Goal: Find specific page/section: Find specific page/section

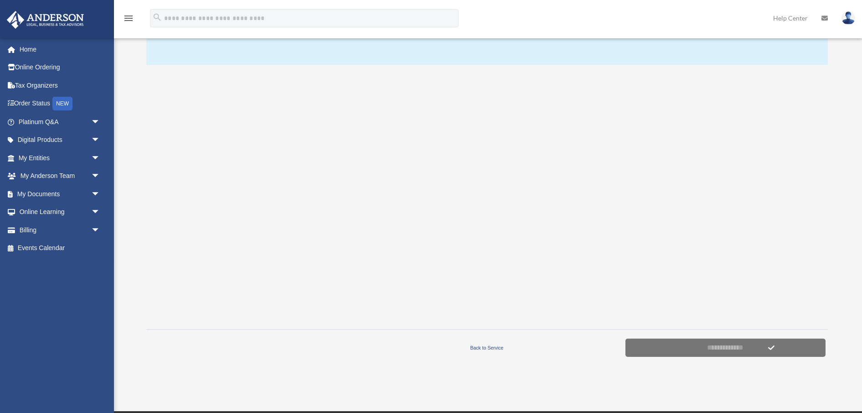
scroll to position [138, 0]
click at [55, 193] on link "My Documents arrow_drop_down" at bounding box center [60, 194] width 108 height 18
click at [94, 192] on span "arrow_drop_down" at bounding box center [100, 194] width 18 height 19
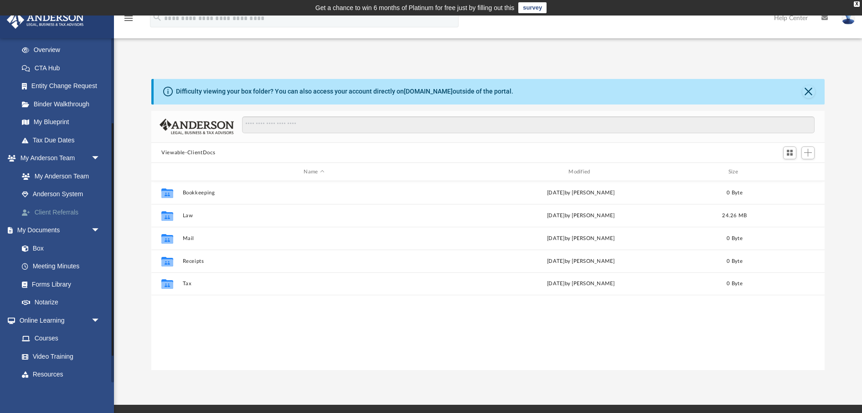
scroll to position [127, 0]
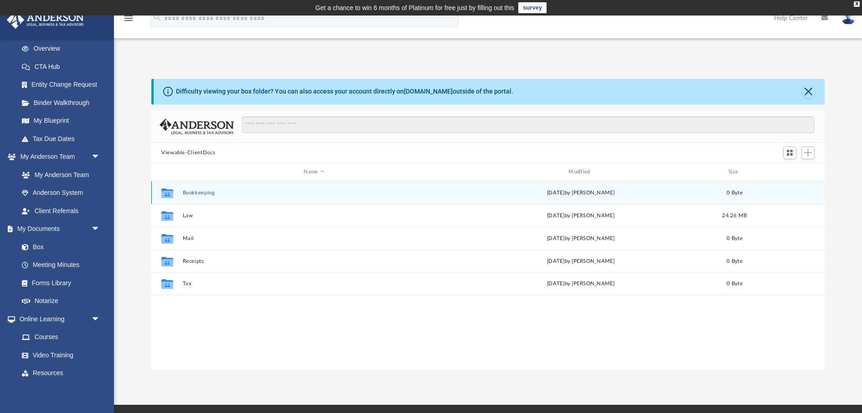
click at [170, 196] on icon "grid" at bounding box center [167, 194] width 12 height 7
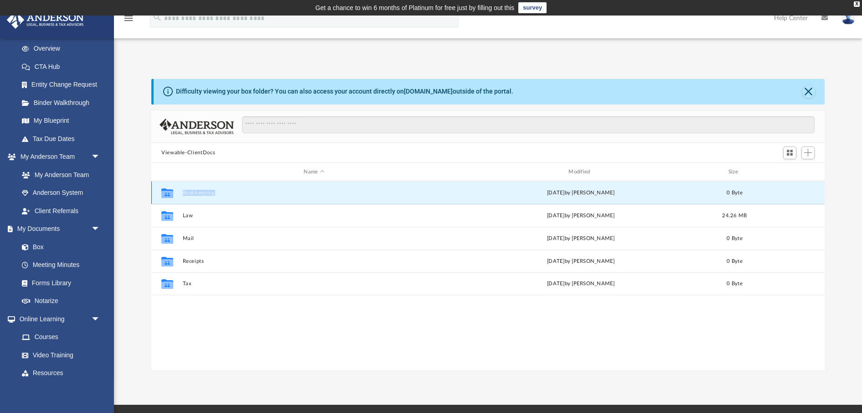
click at [170, 196] on icon "grid" at bounding box center [167, 194] width 12 height 7
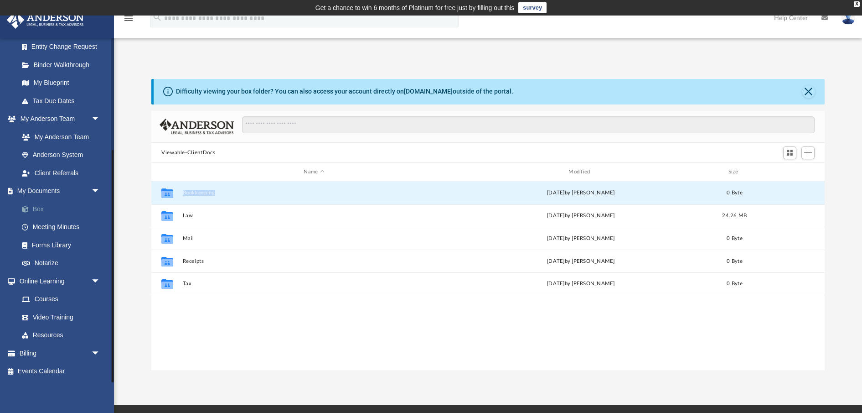
click at [36, 208] on link "Box" at bounding box center [63, 209] width 101 height 18
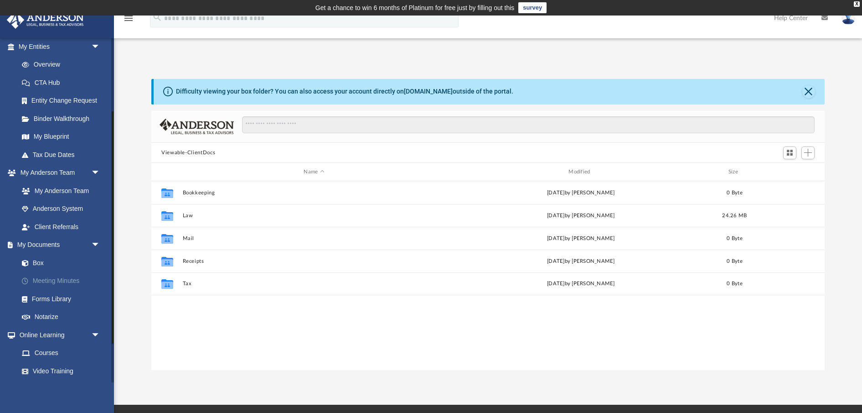
scroll to position [112, 0]
click at [39, 262] on link "Box" at bounding box center [63, 262] width 101 height 18
